Goal: Entertainment & Leisure: Consume media (video, audio)

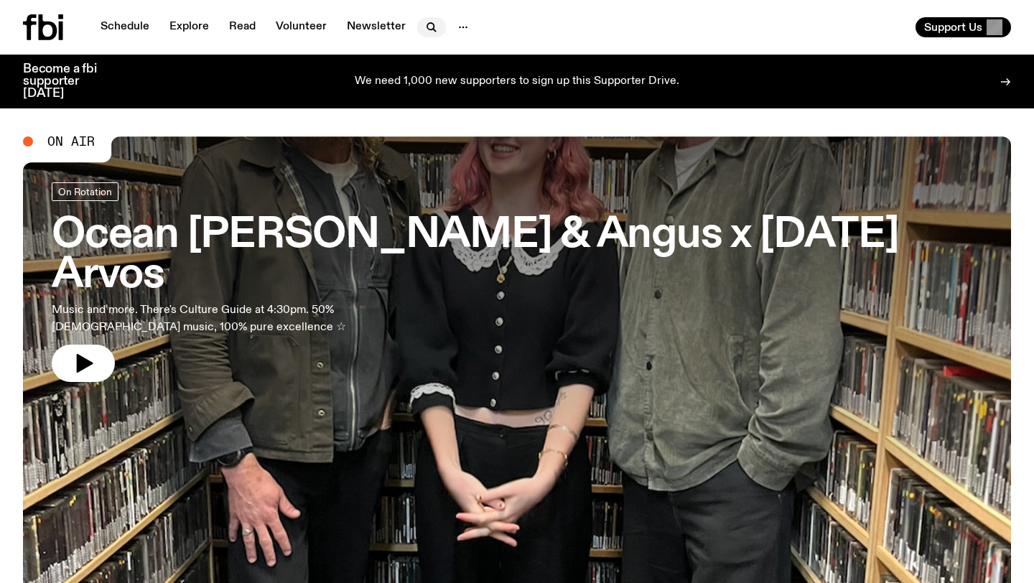
click at [419, 27] on button "button" at bounding box center [431, 27] width 29 height 20
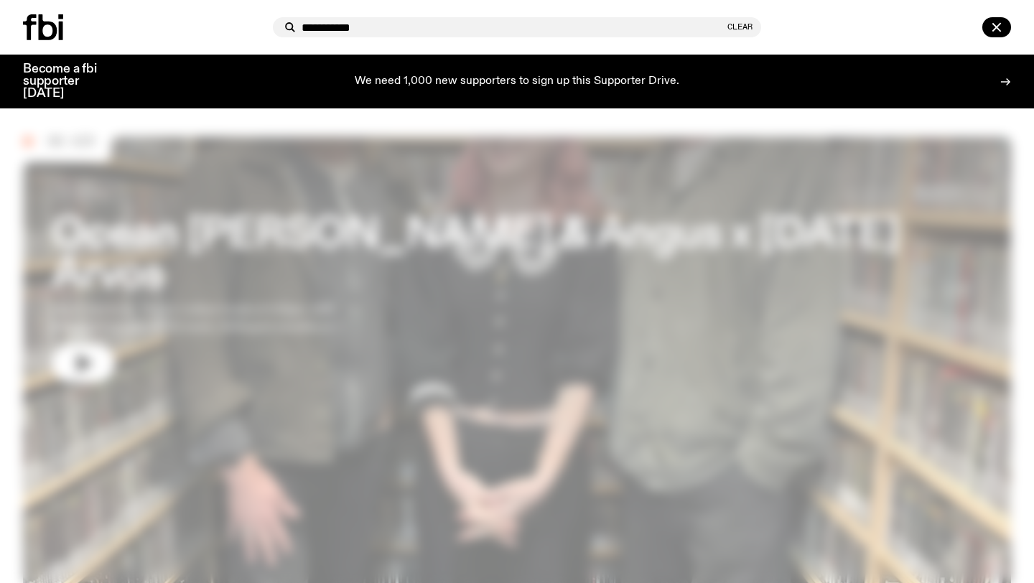
type input "**********"
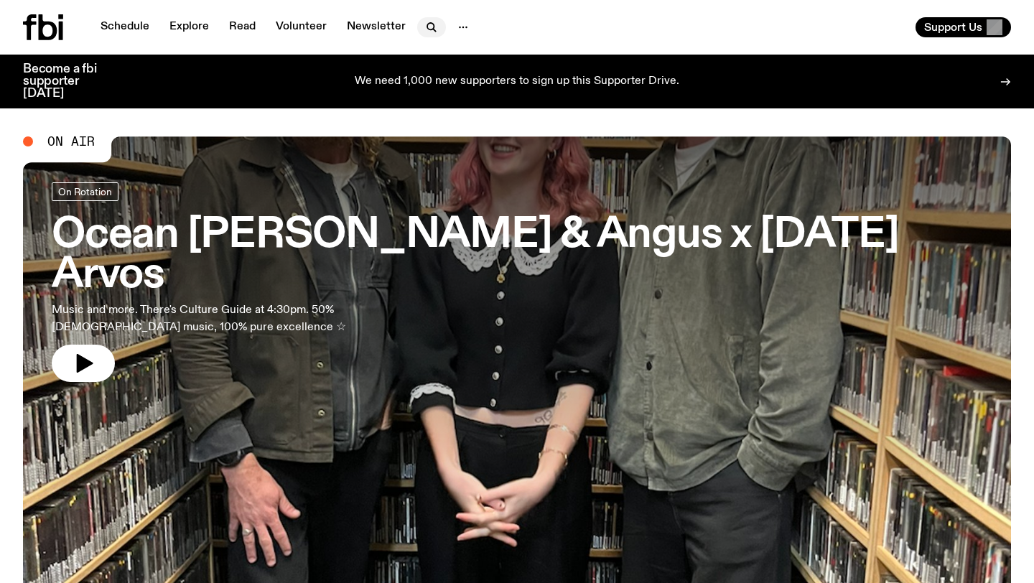
click at [427, 28] on icon "button" at bounding box center [431, 27] width 17 height 17
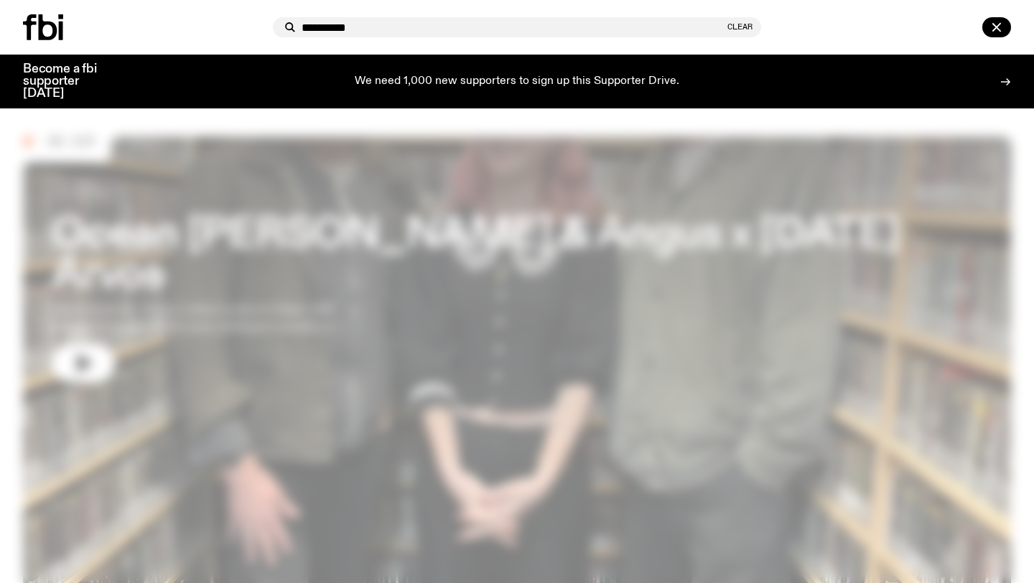
type input "**********"
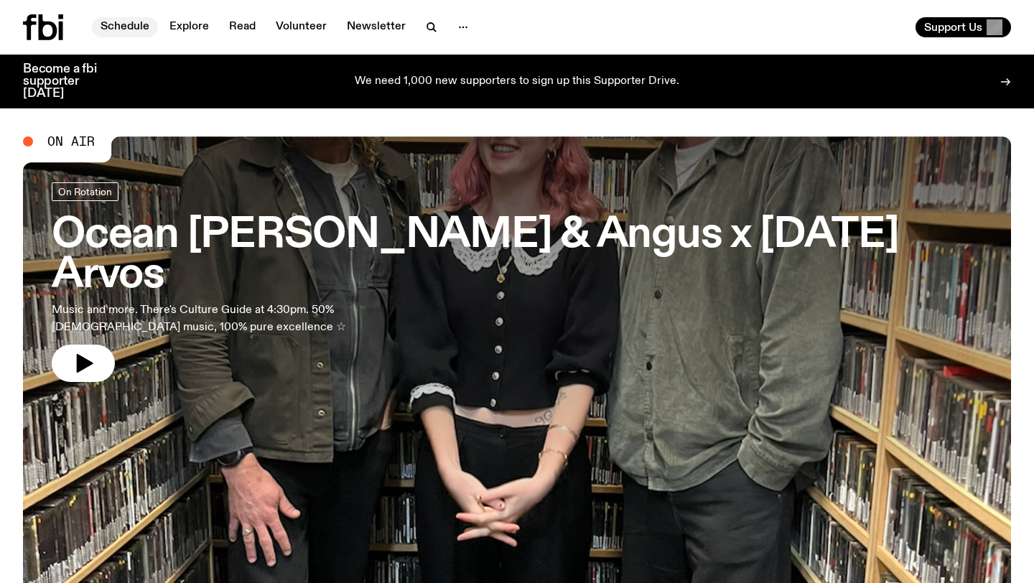
click at [133, 32] on link "Schedule" at bounding box center [125, 27] width 66 height 20
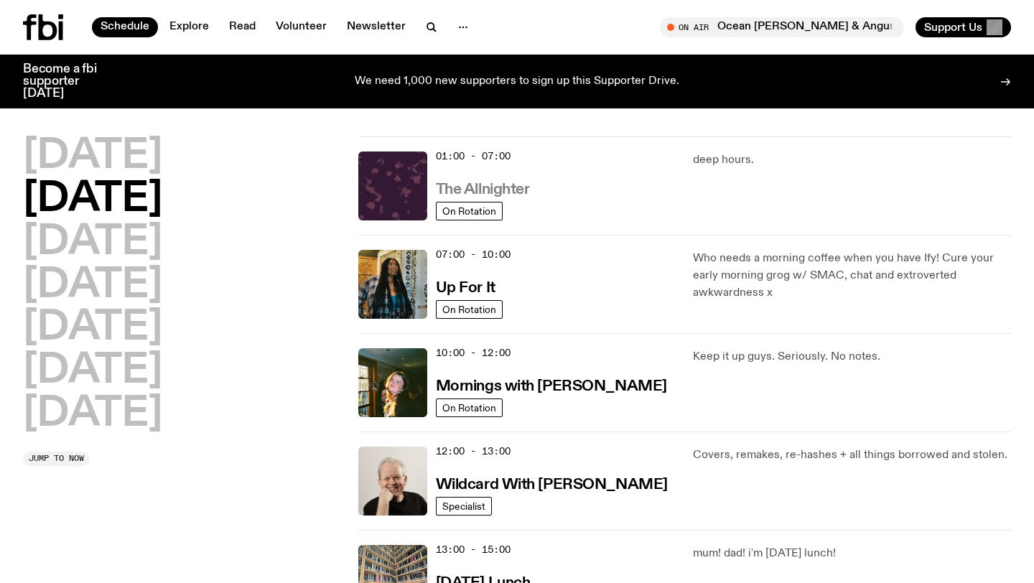
click at [465, 192] on h3 "The Allnighter" at bounding box center [483, 189] width 94 height 15
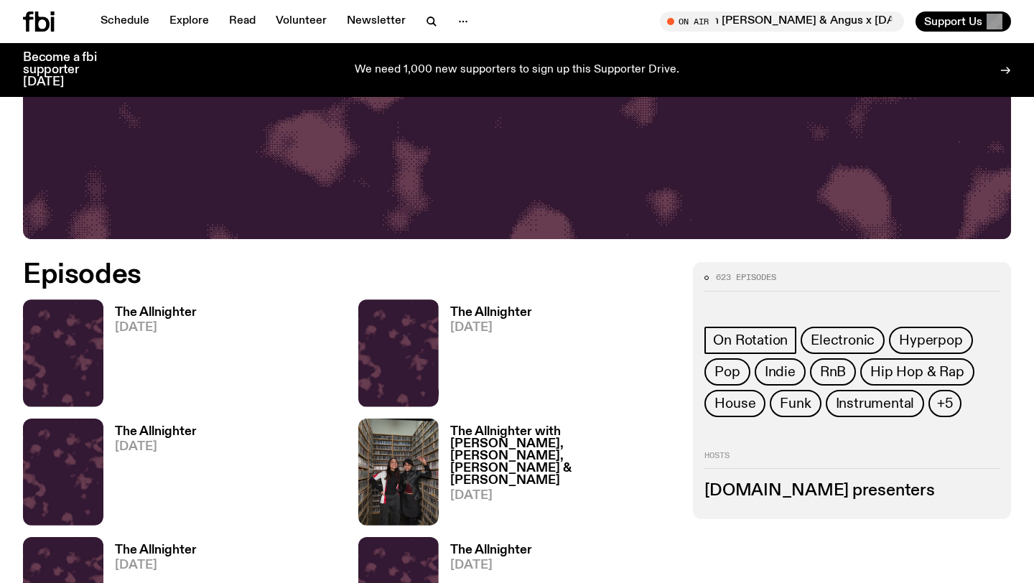
scroll to position [524, 0]
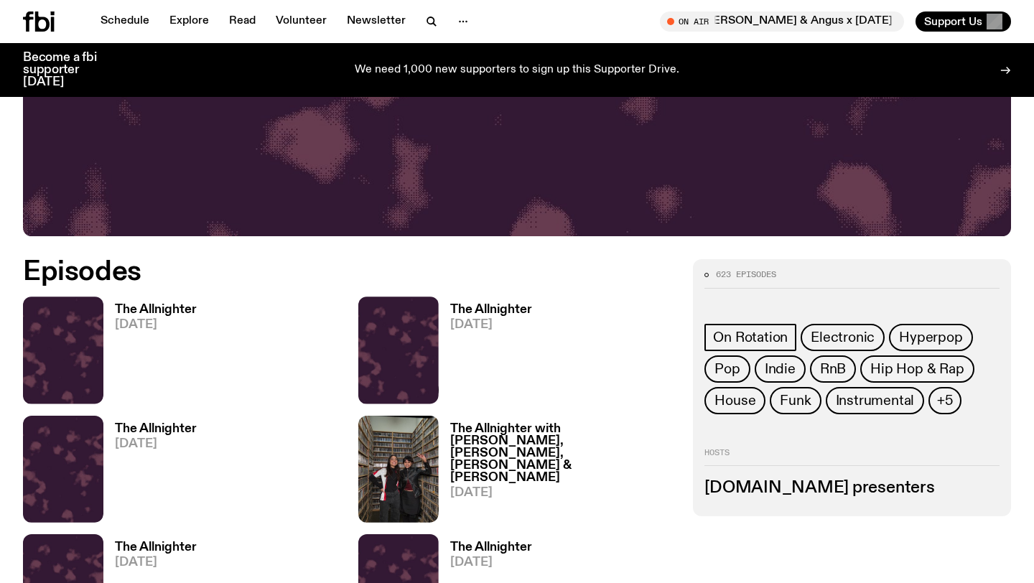
click at [169, 427] on h3 "The Allnighter" at bounding box center [156, 429] width 82 height 12
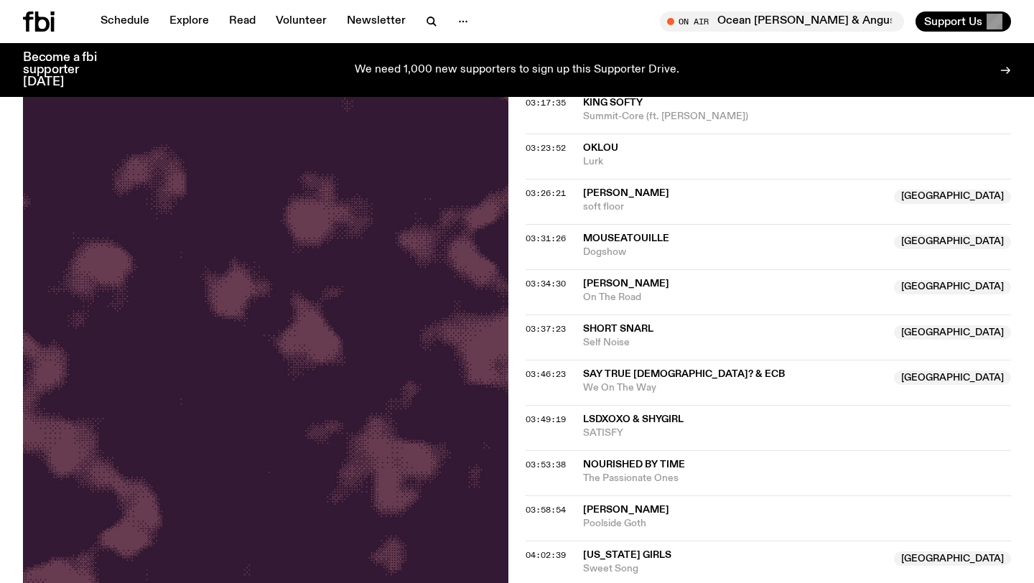
scroll to position [1367, 0]
click at [543, 415] on span "03:49:19" at bounding box center [546, 417] width 40 height 11
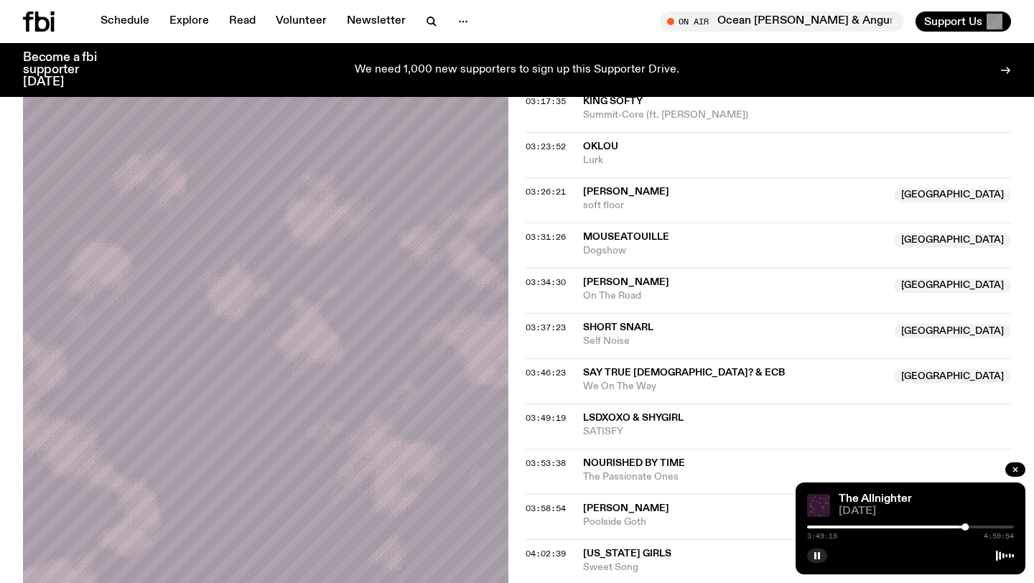
click at [1033, 81] on div "Become a fbi supporter [DATE] We need 1,000 new supporters to sign up this Supp…" at bounding box center [517, 70] width 1034 height 54
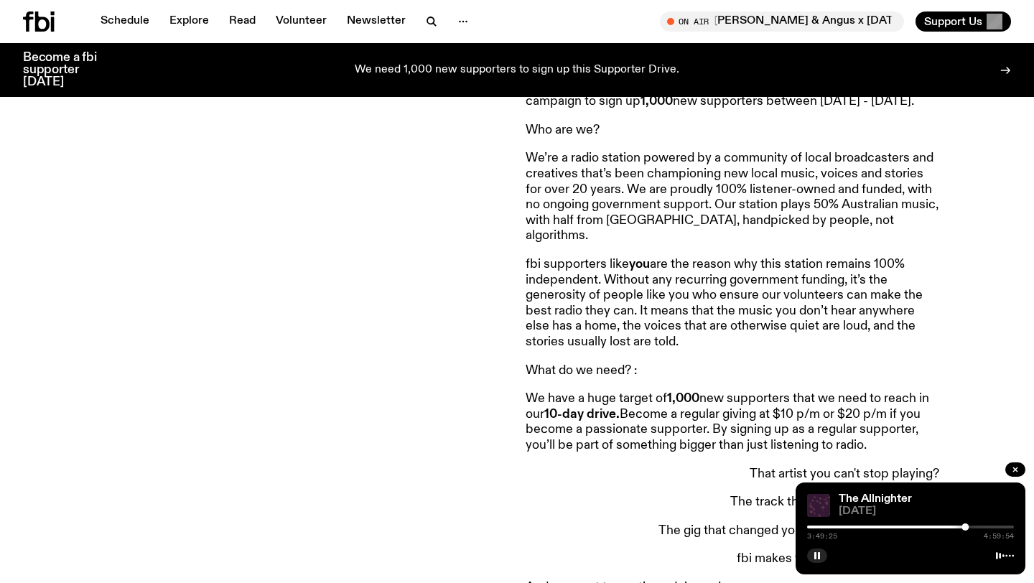
scroll to position [594, 0]
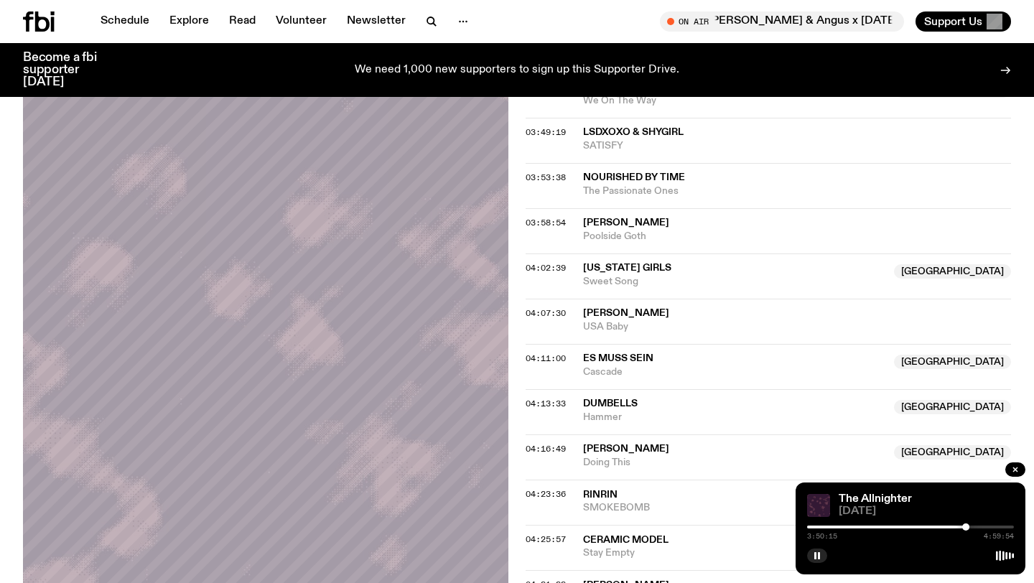
scroll to position [1596, 0]
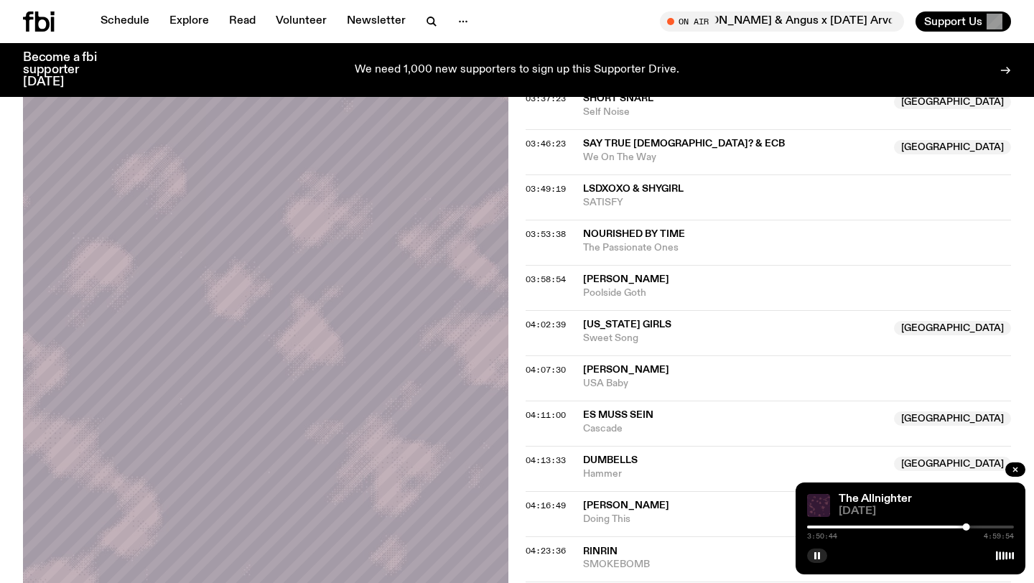
click at [605, 309] on div "03:58:54 [PERSON_NAME] Poolside Goth" at bounding box center [768, 287] width 485 height 45
click at [599, 278] on span "[PERSON_NAME]" at bounding box center [626, 279] width 86 height 10
click at [541, 277] on span "03:58:54" at bounding box center [546, 279] width 40 height 11
click at [974, 526] on div at bounding box center [971, 527] width 7 height 7
click at [972, 526] on div at bounding box center [972, 527] width 7 height 7
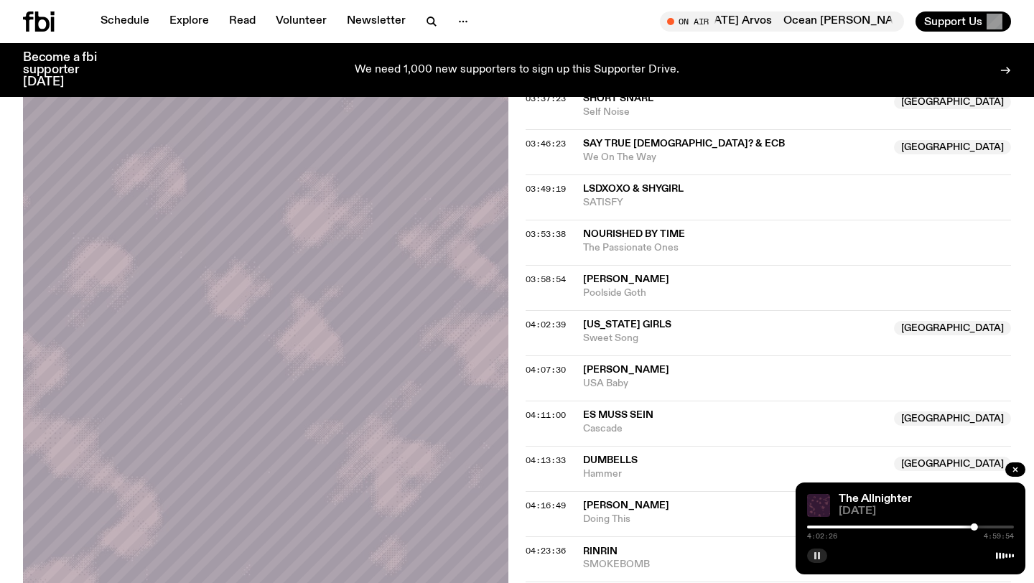
click at [813, 557] on icon "button" at bounding box center [817, 556] width 9 height 9
